Goal: Contribute content

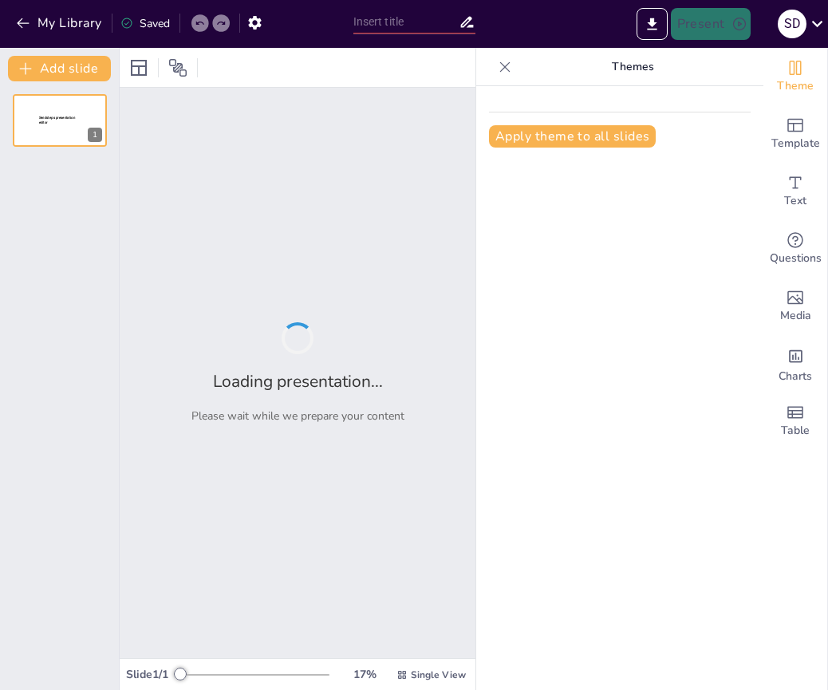
type input "La Conciencia Moral: Definición y Funciones"
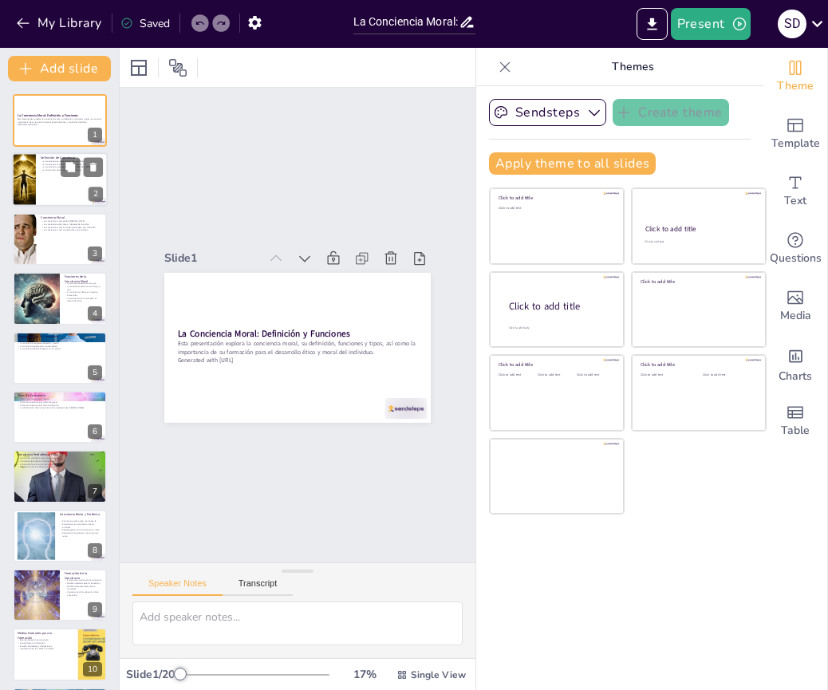
click at [68, 178] on div at bounding box center [60, 180] width 96 height 54
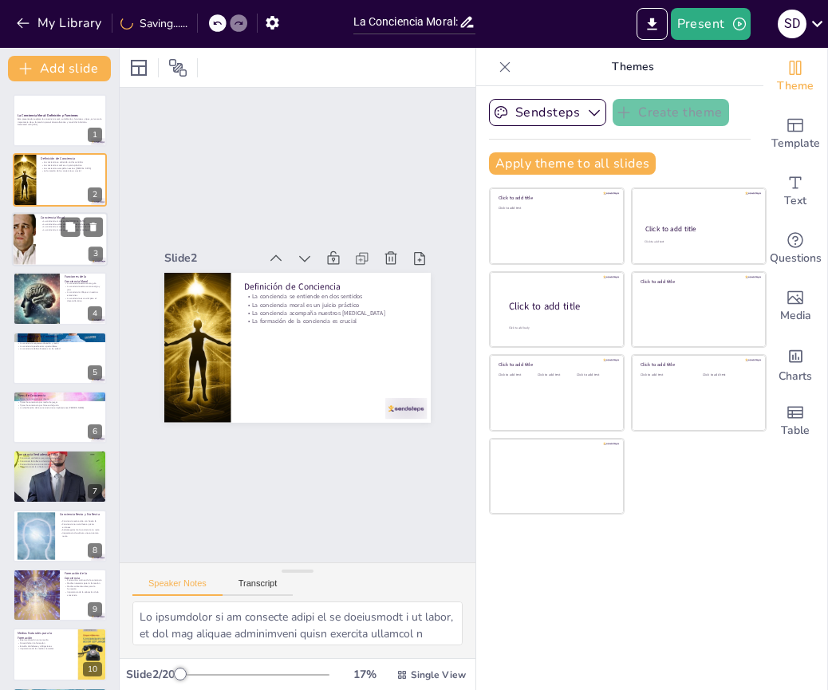
click at [57, 240] on div at bounding box center [60, 239] width 96 height 54
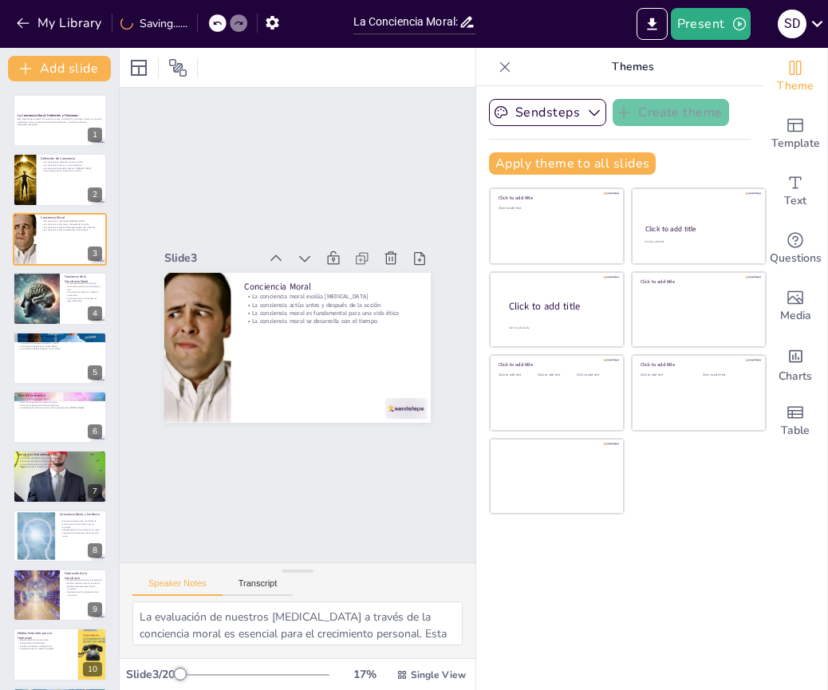
click at [52, 329] on div "La Conciencia Moral: Definición y Funciones Esta presentación explora la concie…" at bounding box center [59, 684] width 119 height 1180
click at [59, 302] on div at bounding box center [36, 298] width 96 height 54
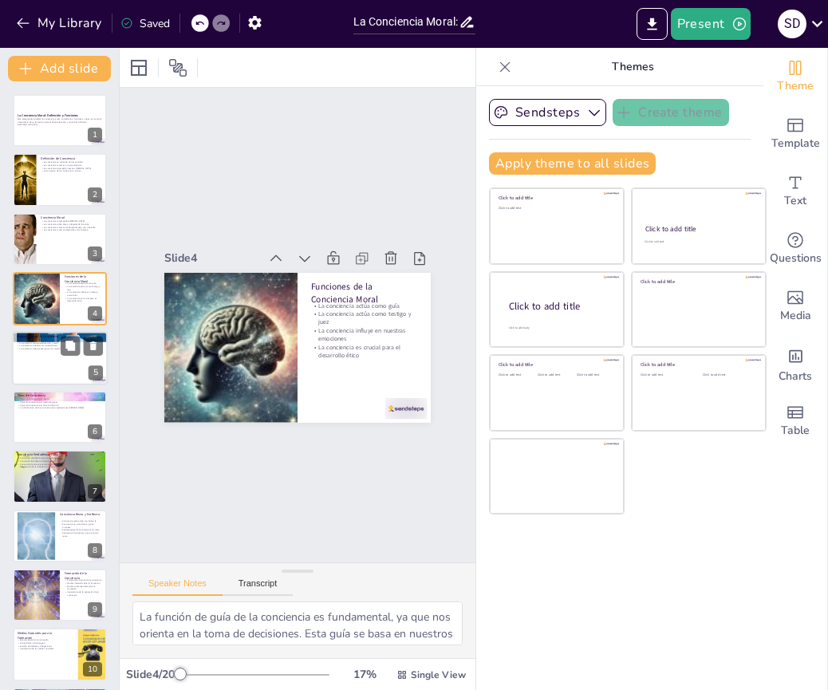
click at [52, 362] on div at bounding box center [60, 358] width 96 height 54
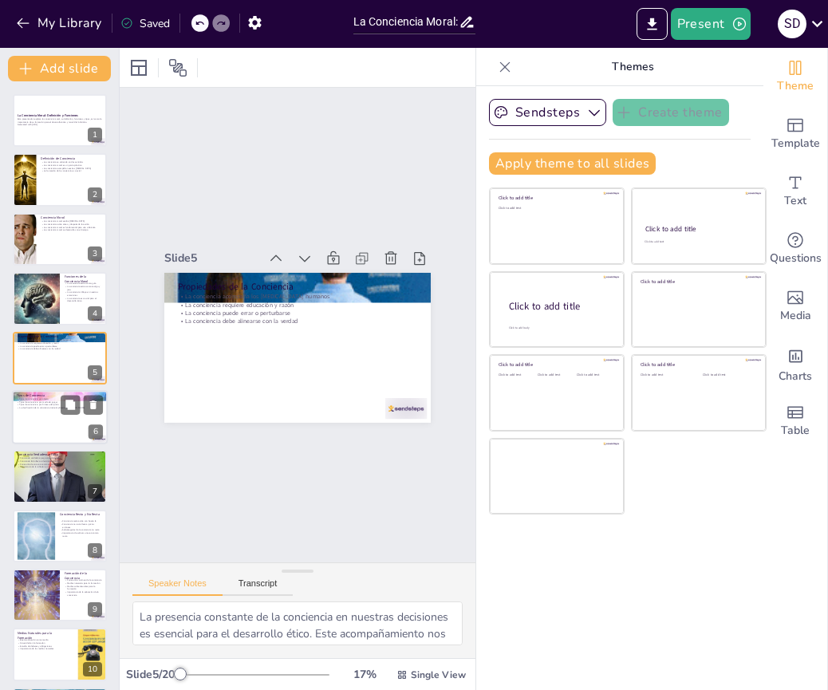
click at [57, 427] on div at bounding box center [60, 417] width 96 height 54
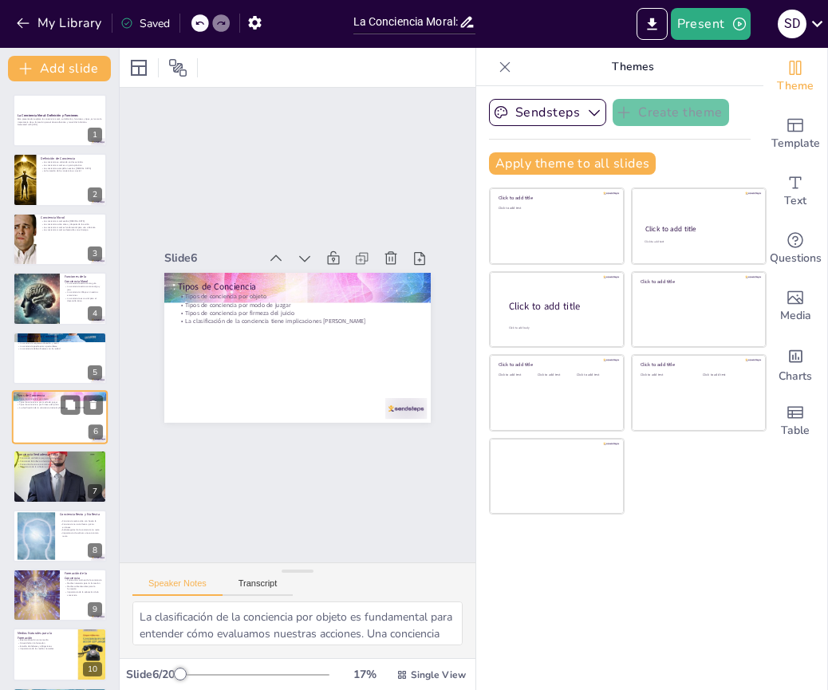
scroll to position [31, 0]
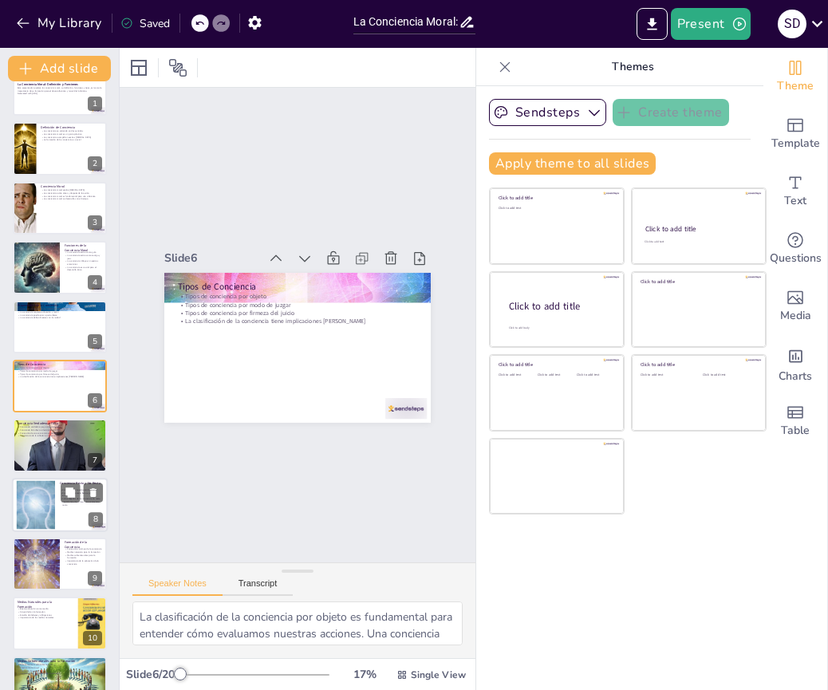
click at [58, 491] on div at bounding box center [60, 505] width 96 height 54
type textarea "La buena fe es un principio fundamental en la conciencia recta. Actuar con buen…"
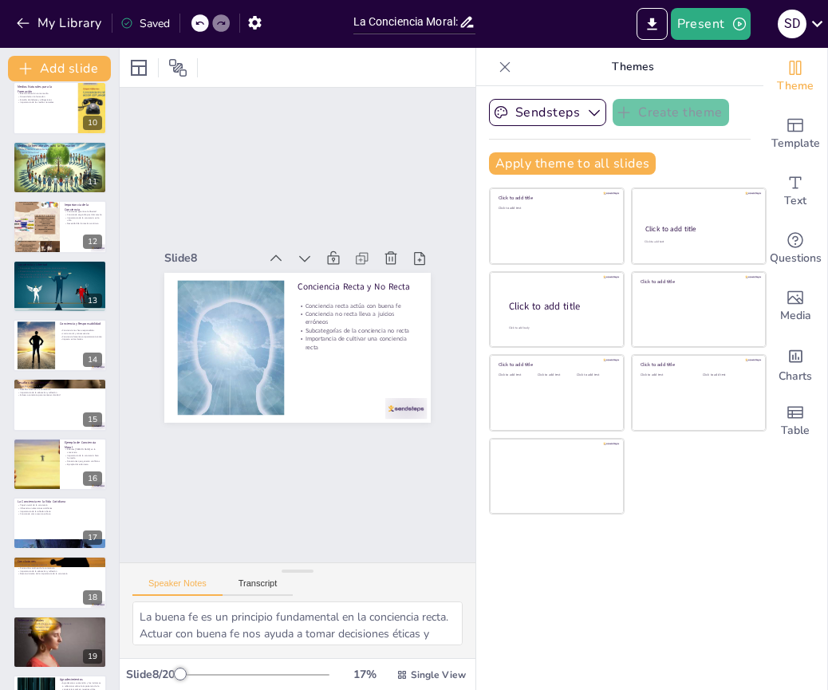
scroll to position [596, 0]
